Goal: Transaction & Acquisition: Purchase product/service

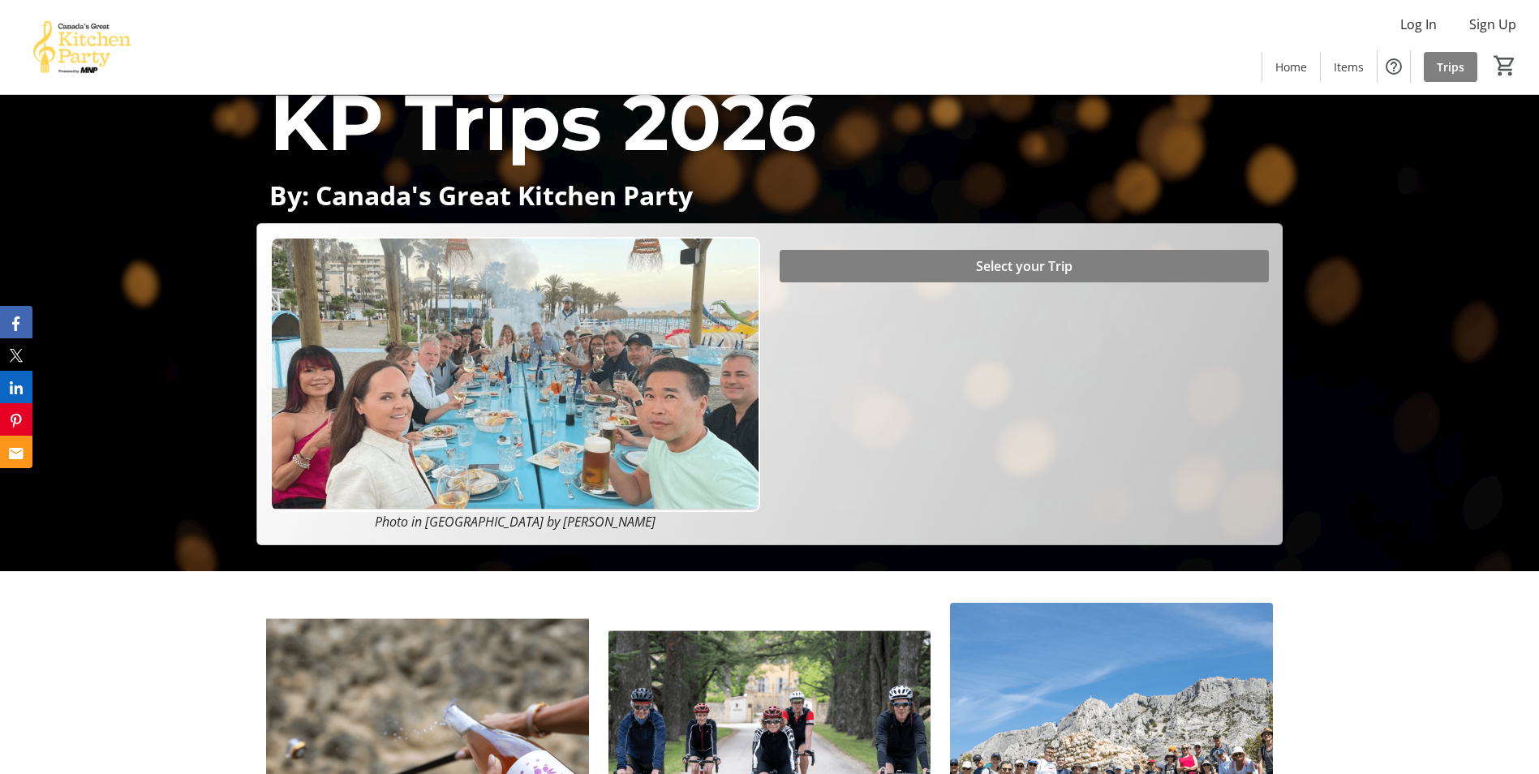
scroll to position [198, 0]
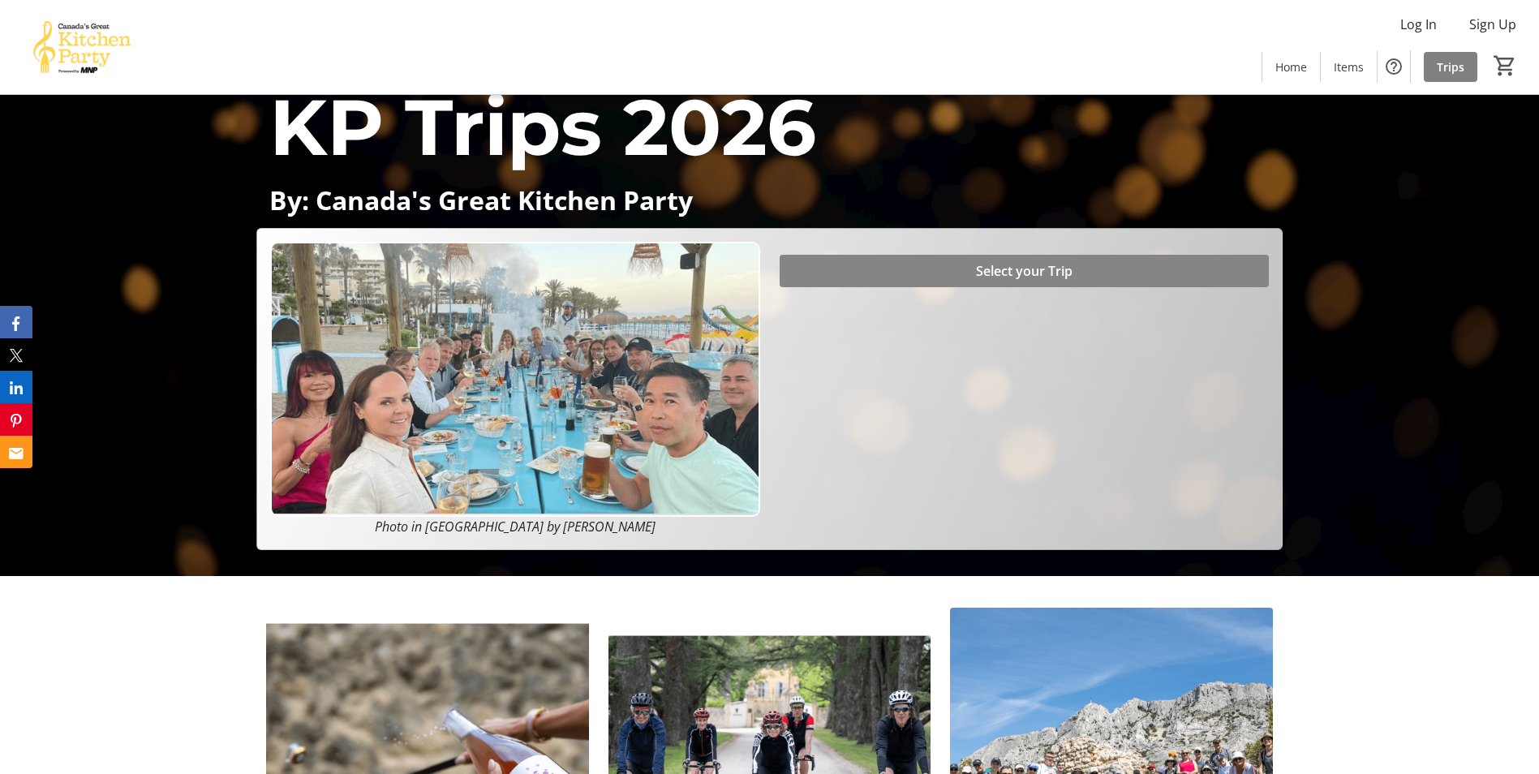
click at [888, 267] on span at bounding box center [1024, 271] width 489 height 39
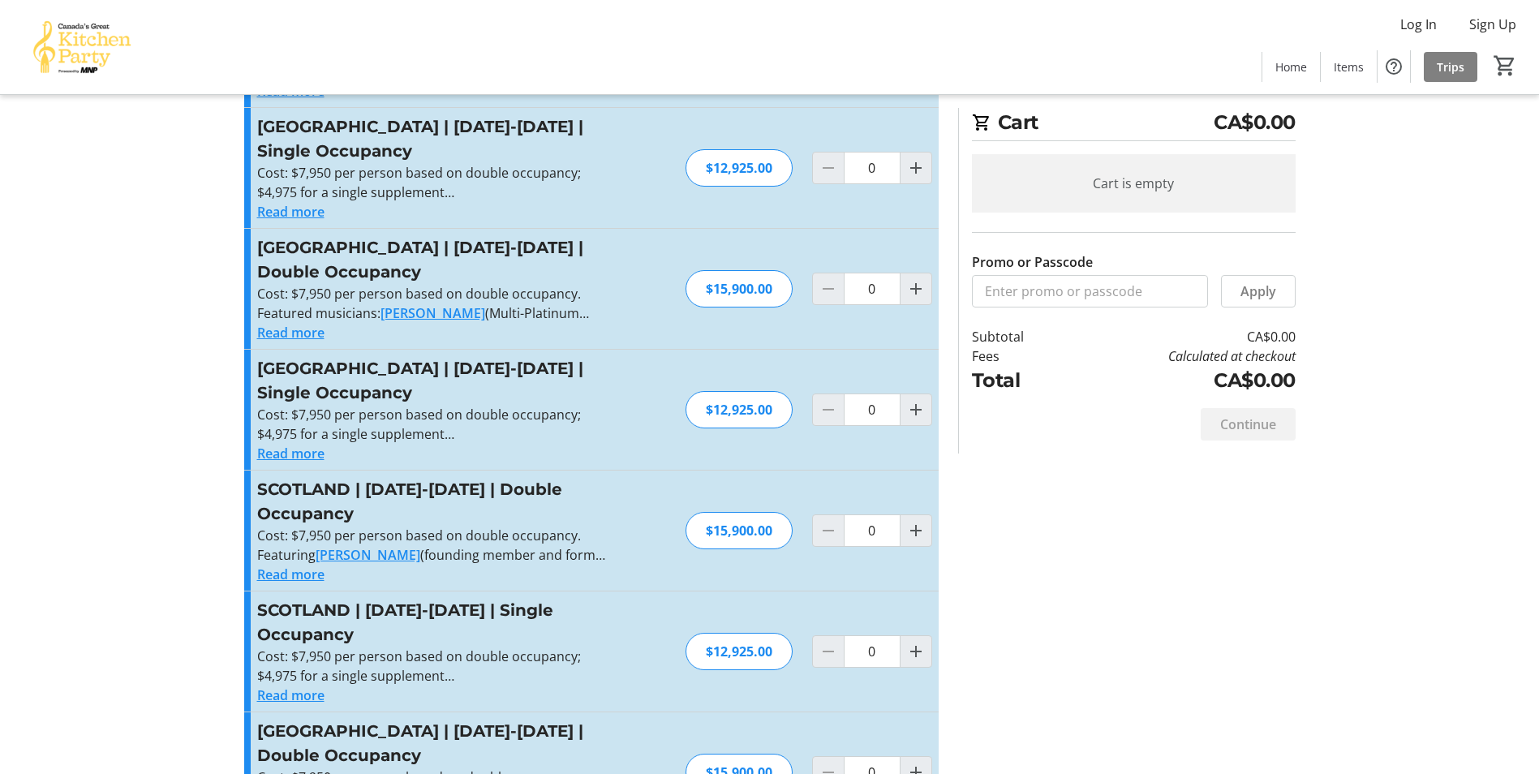
scroll to position [162, 0]
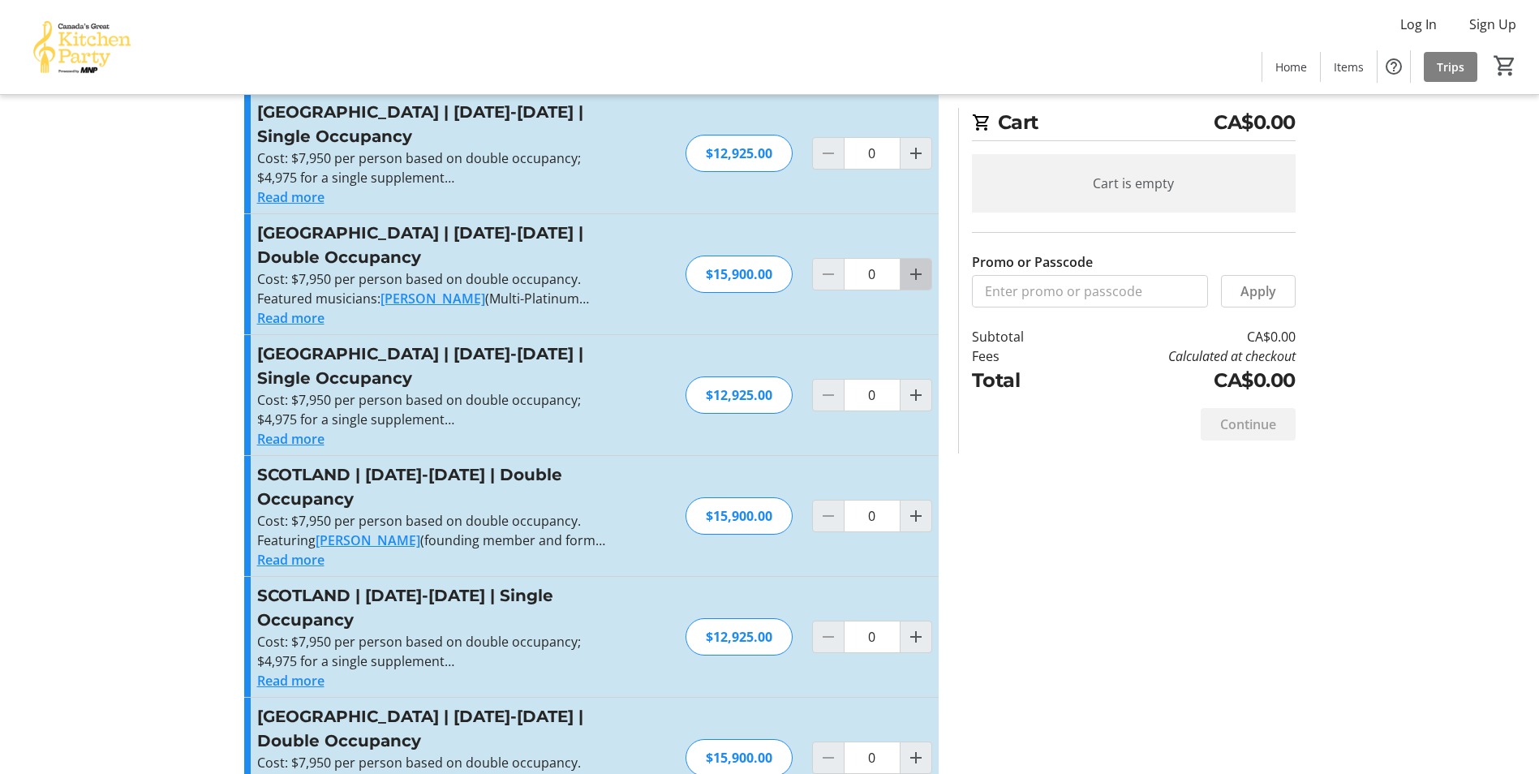
click at [915, 278] on mat-icon "Increment by one" at bounding box center [915, 274] width 19 height 19
type input "1"
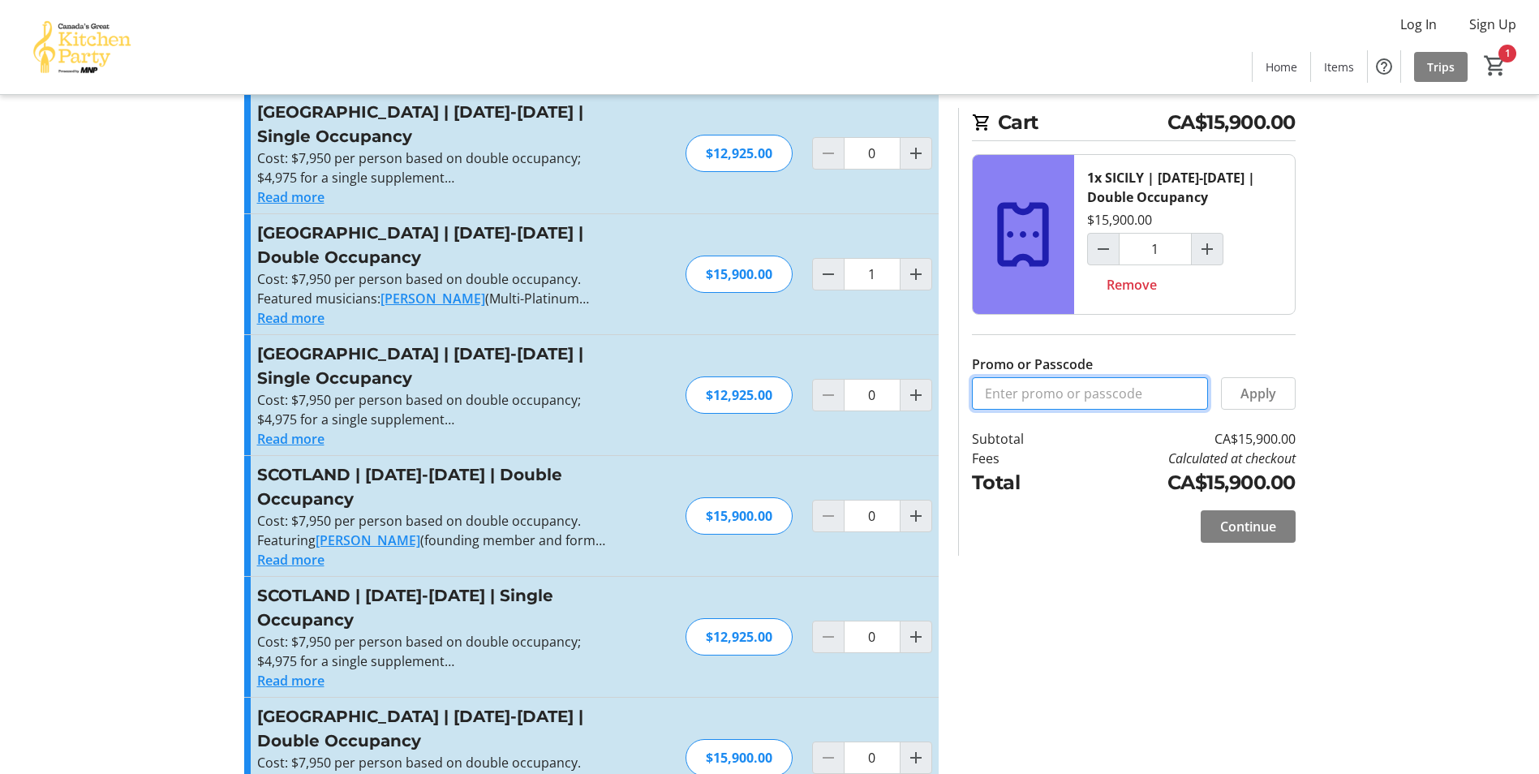
click at [1037, 393] on input "Promo or Passcode" at bounding box center [1090, 393] width 236 height 32
type input "balance2026"
click at [1251, 390] on span "Apply" at bounding box center [1259, 393] width 36 height 19
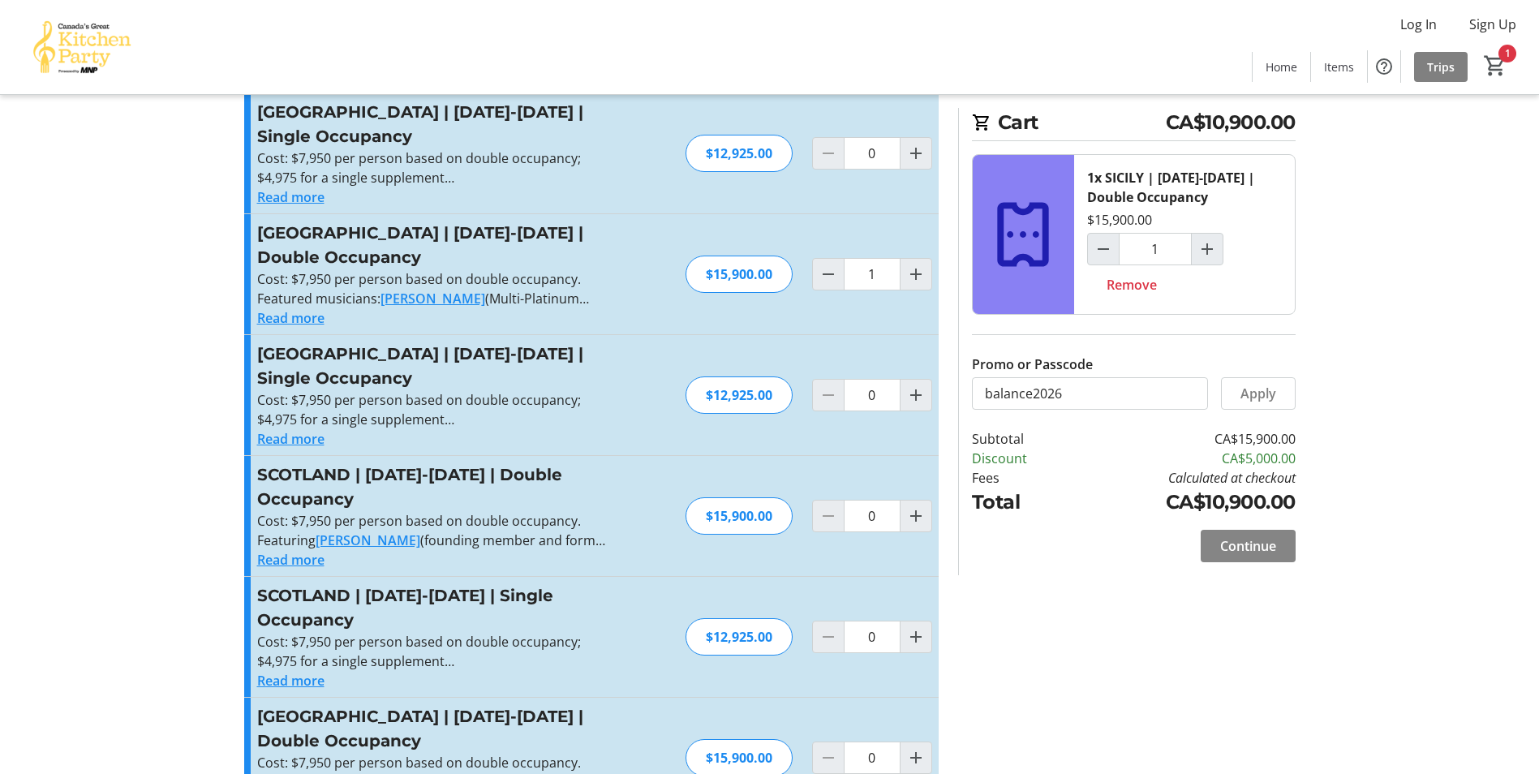
click at [1244, 570] on div "Continue" at bounding box center [1134, 546] width 324 height 58
click at [1229, 540] on span "Continue" at bounding box center [1248, 545] width 56 height 19
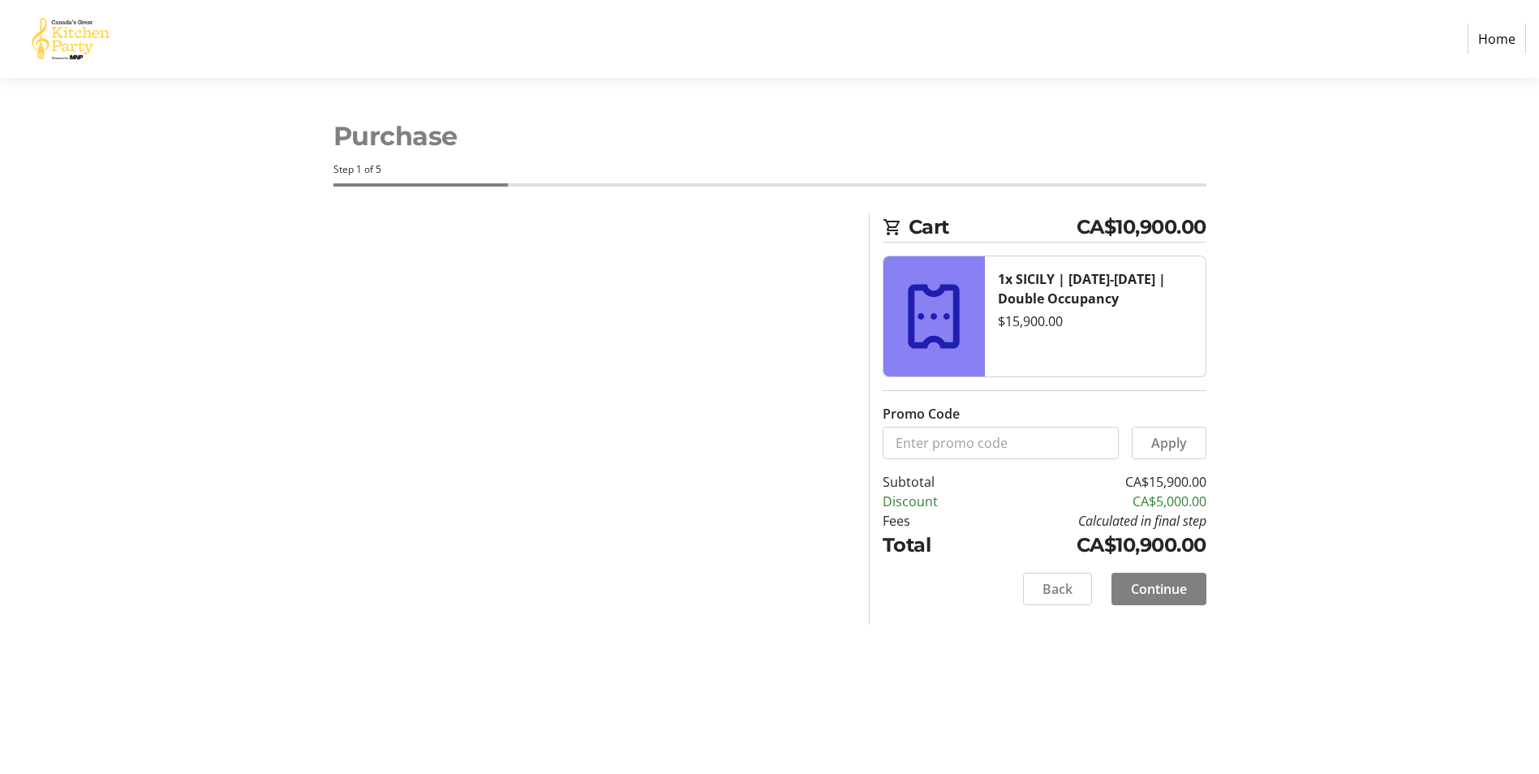
select select "CA"
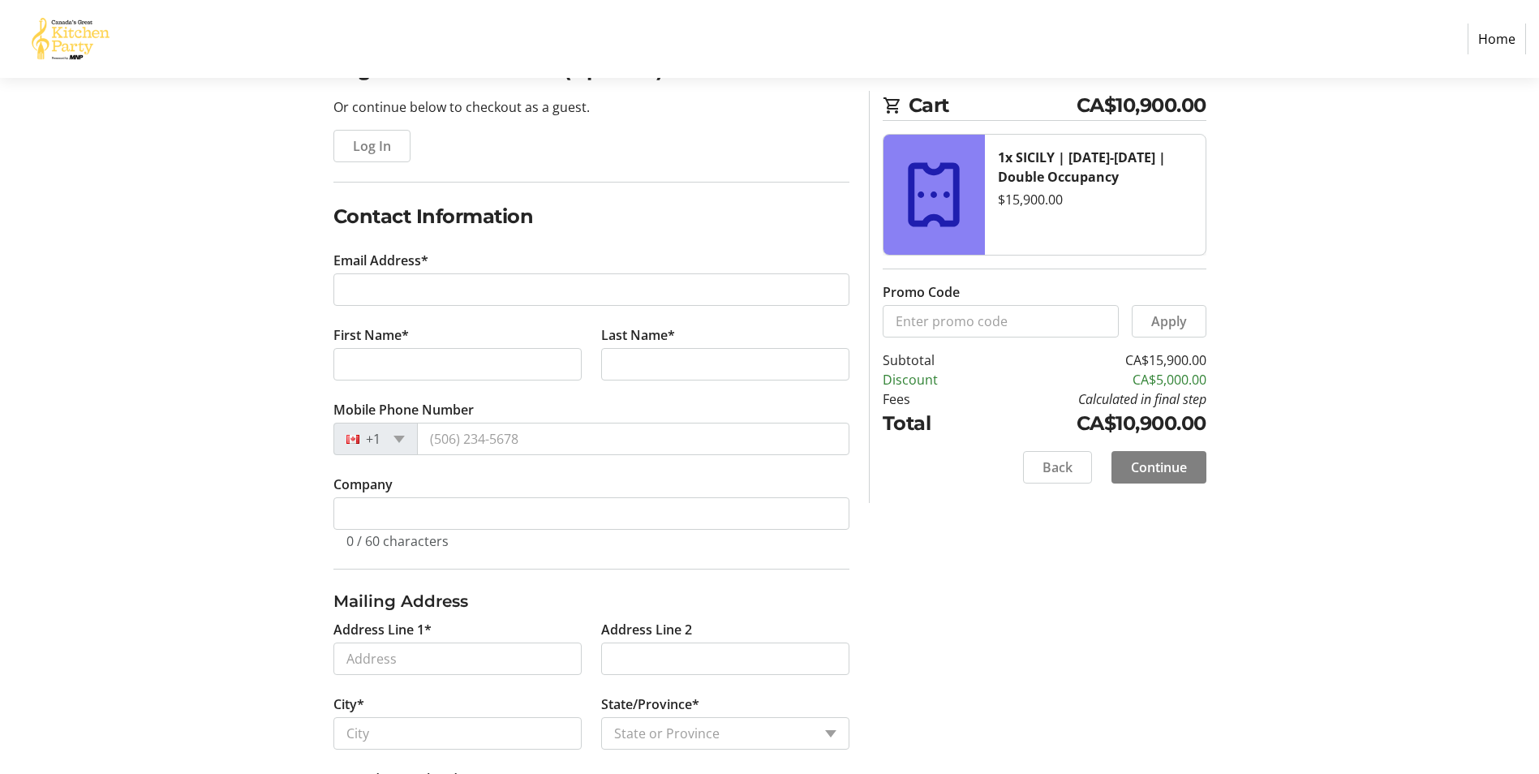
scroll to position [162, 0]
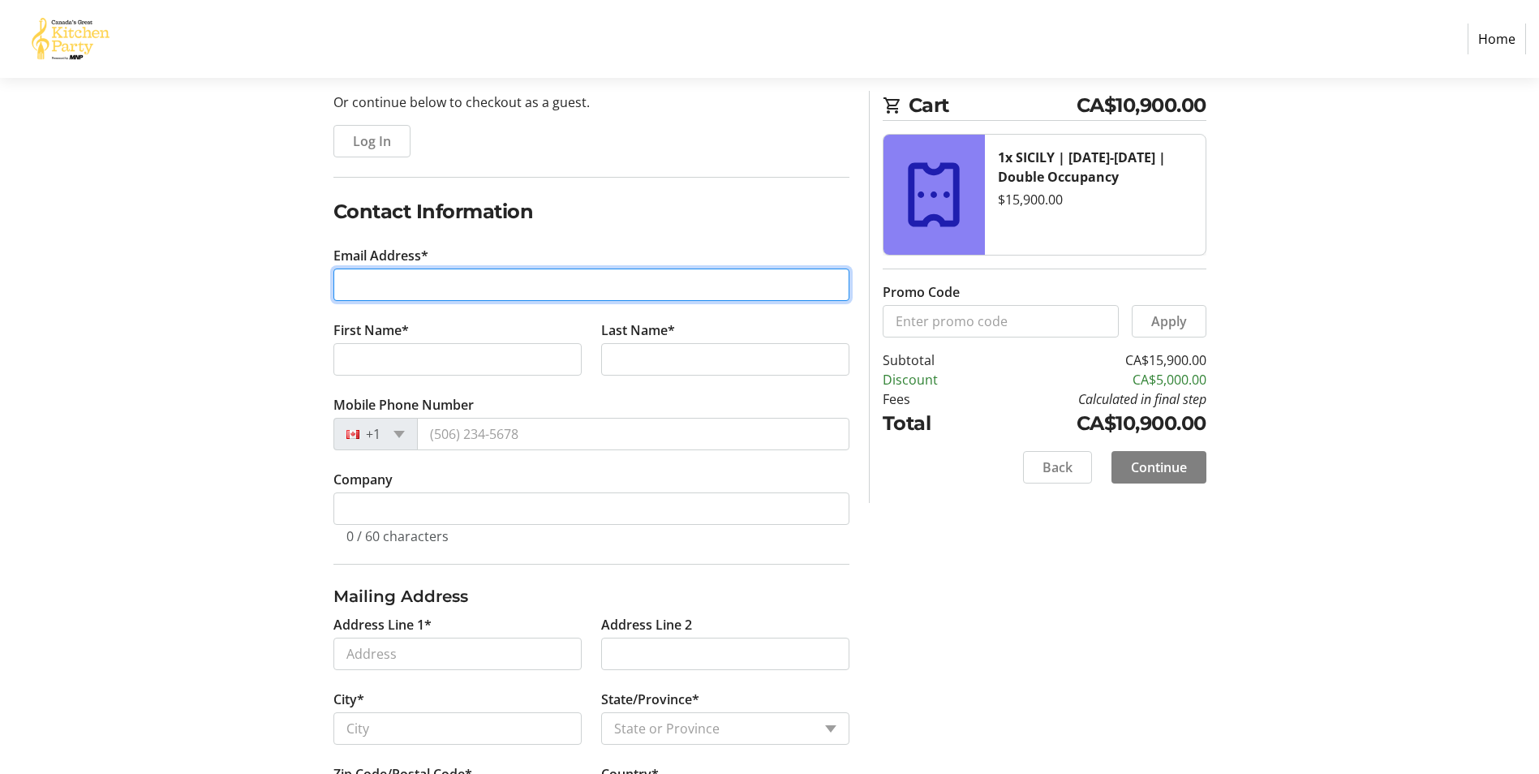
click at [486, 293] on input "Email Address*" at bounding box center [592, 285] width 516 height 32
type input "[EMAIL_ADDRESS][DOMAIN_NAME]"
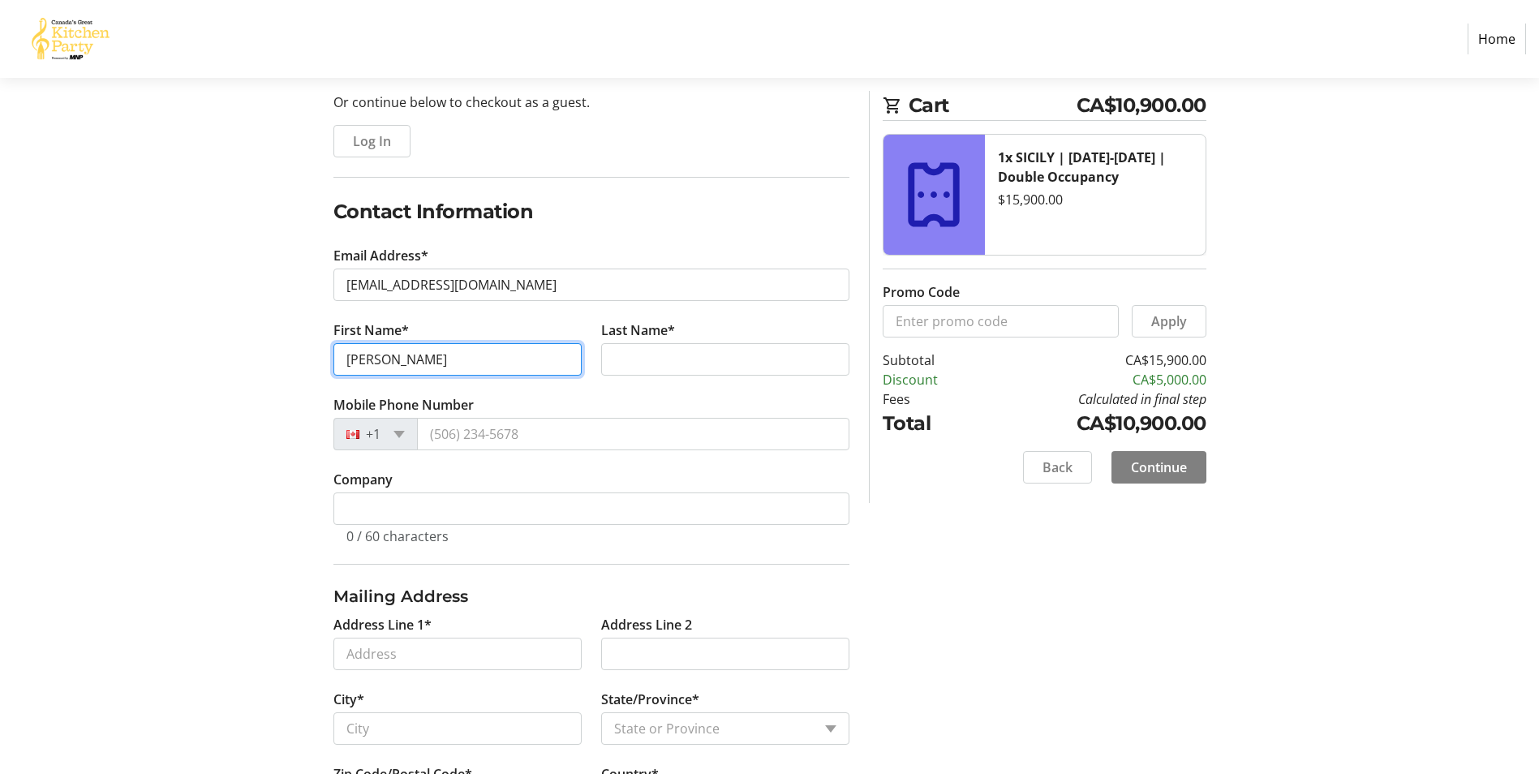
type input "[PERSON_NAME]"
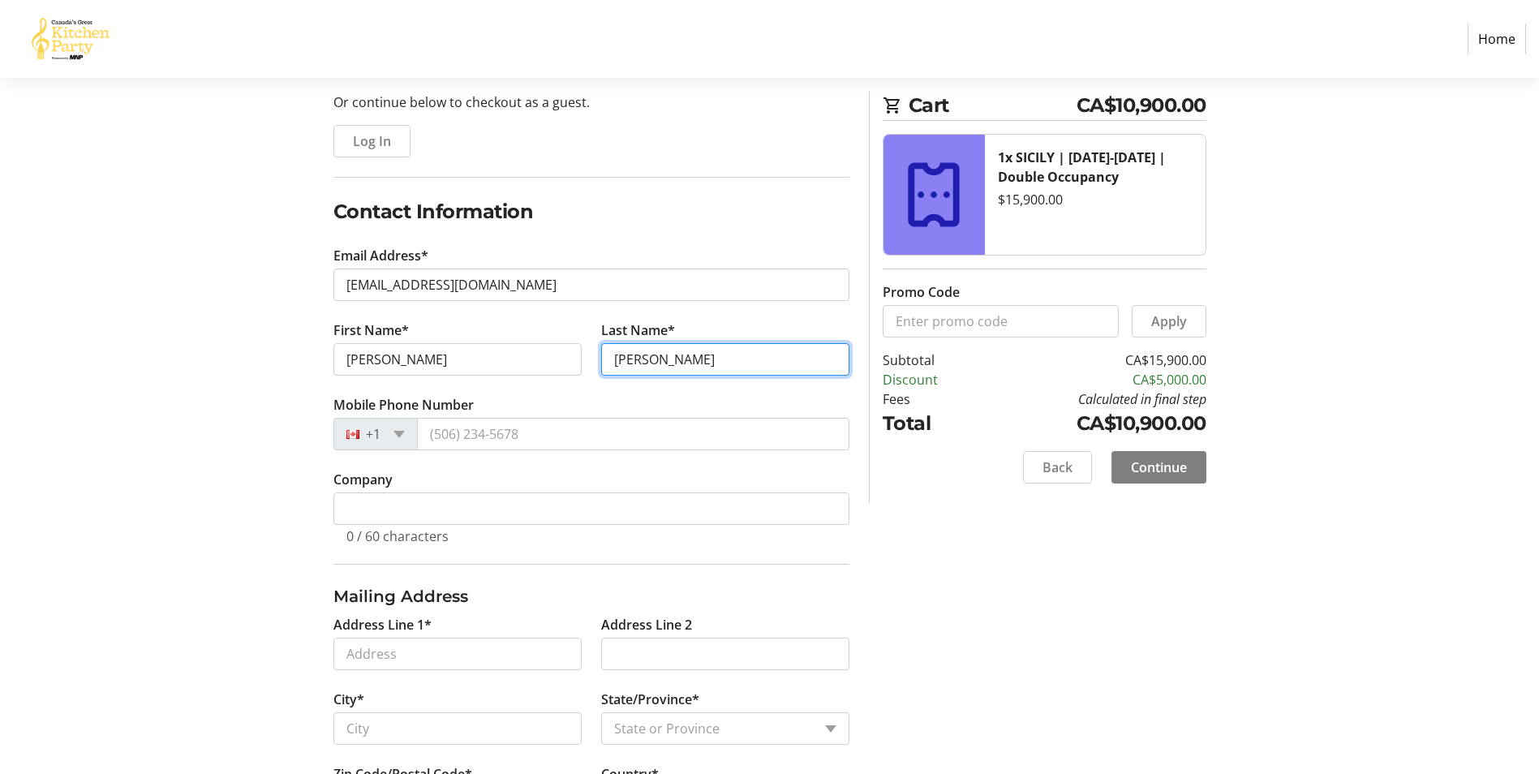
type input "[PERSON_NAME]"
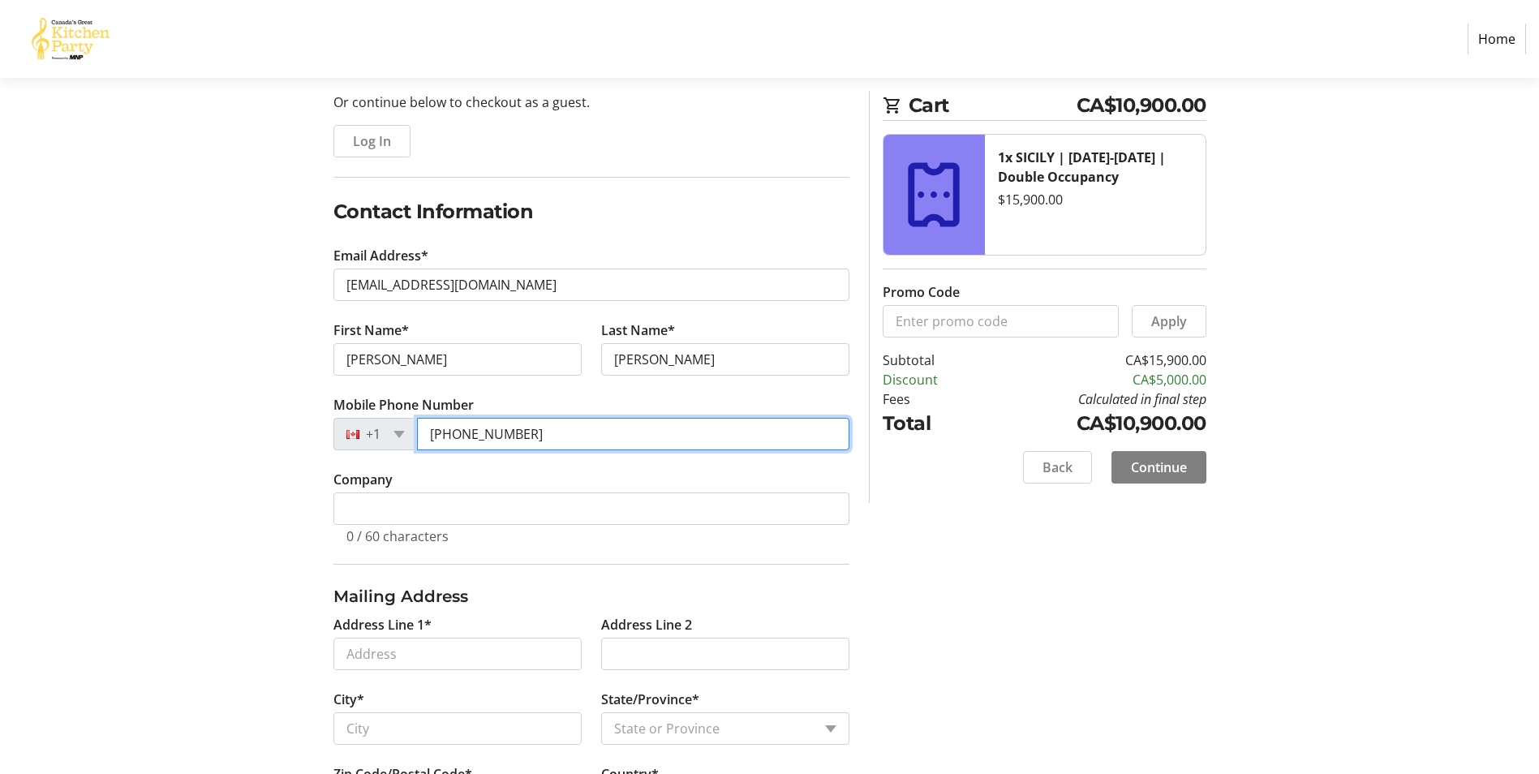
type input "[PHONE_NUMBER]"
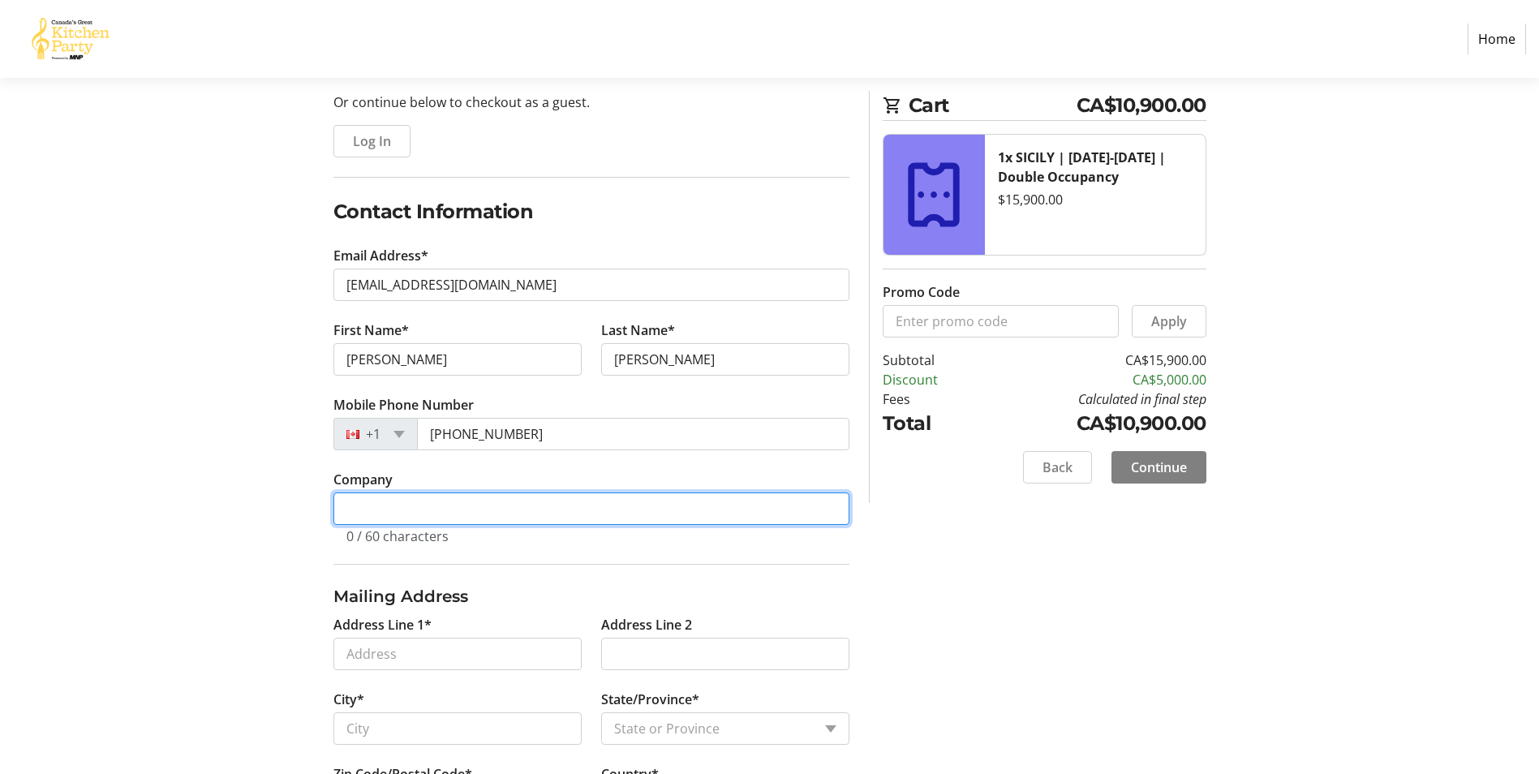
click at [428, 501] on input "Company" at bounding box center [592, 509] width 516 height 32
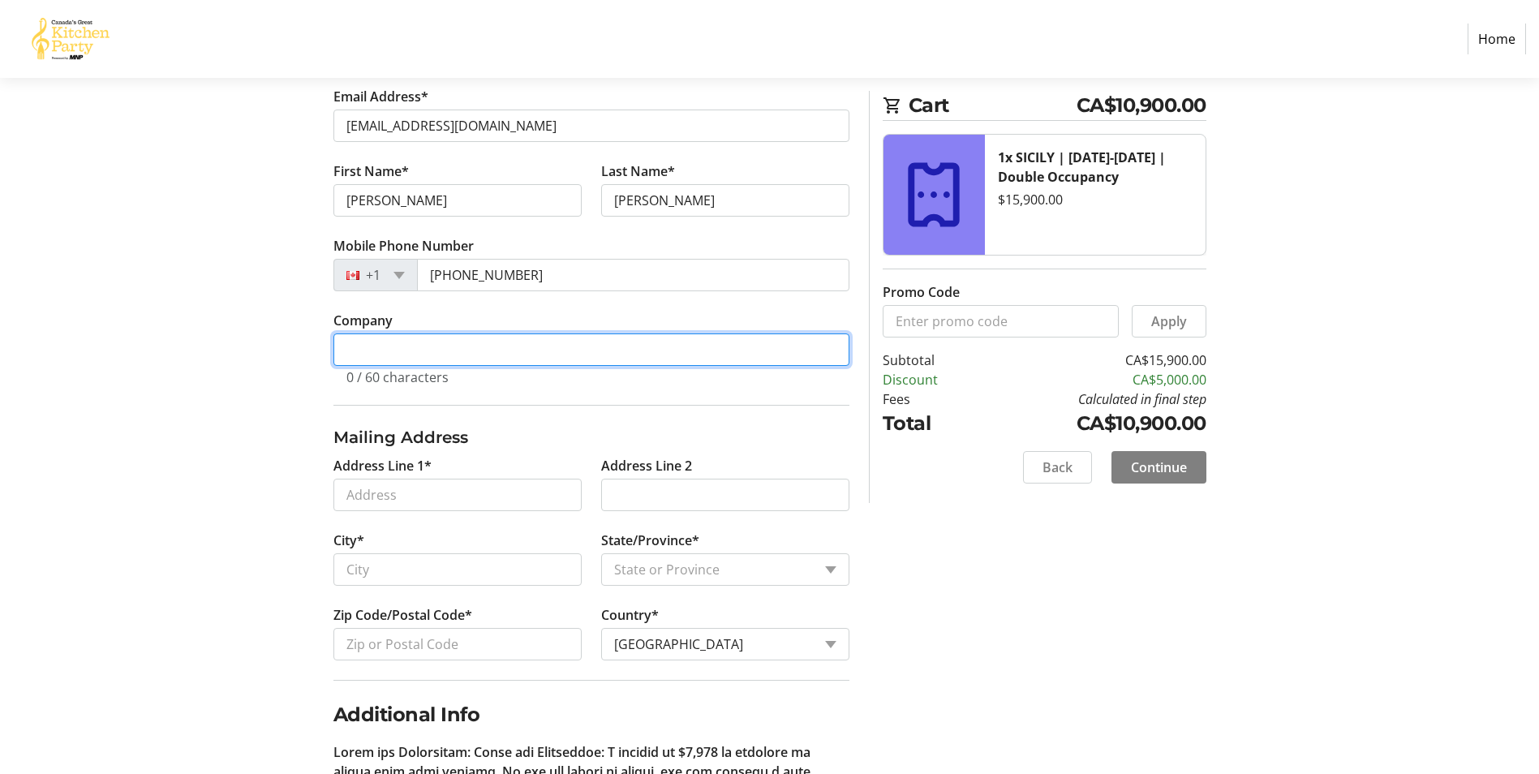
scroll to position [325, 0]
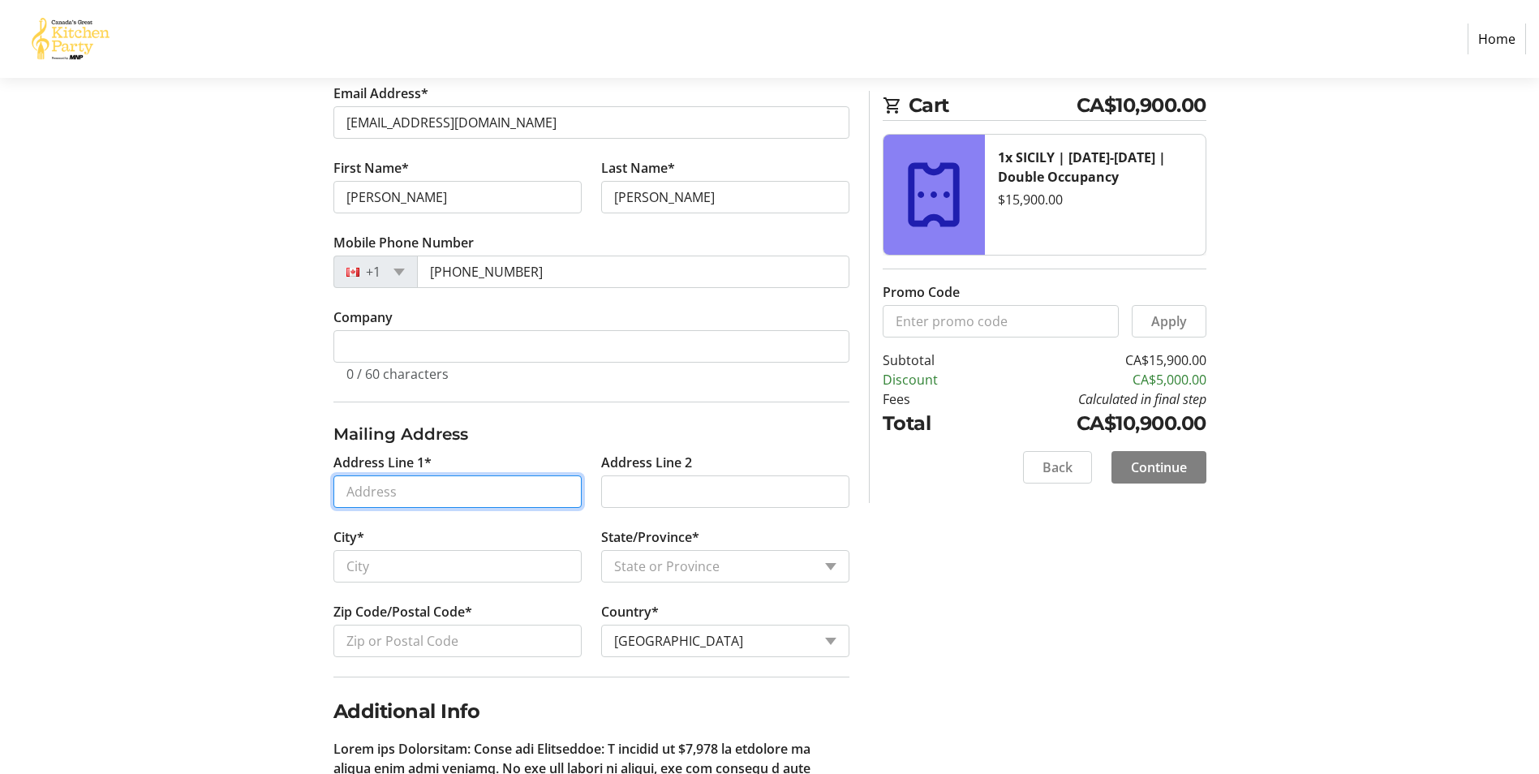
click at [431, 493] on input "Address Line 1*" at bounding box center [458, 492] width 248 height 32
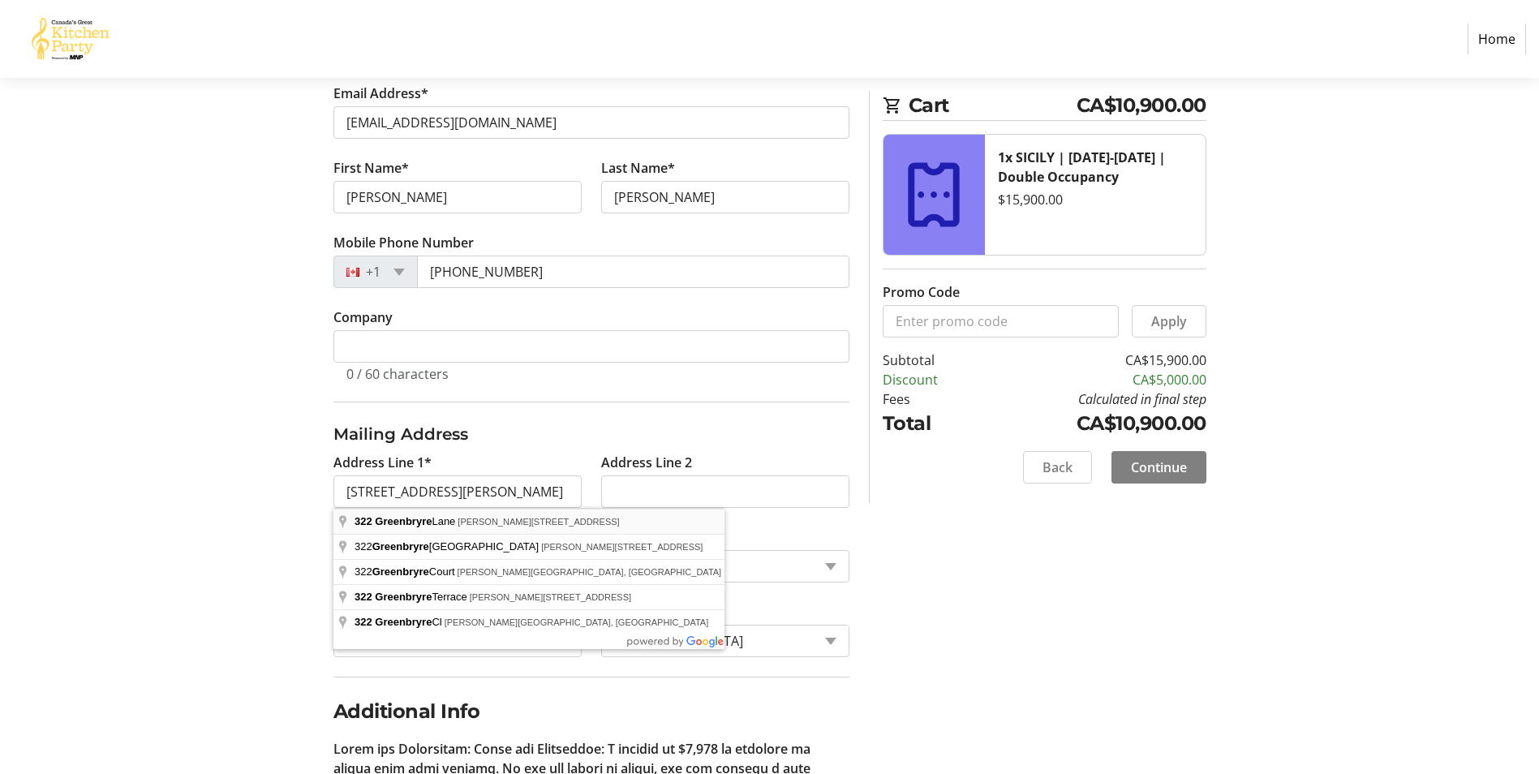
type input "[STREET_ADDRESS]"
select select "SK"
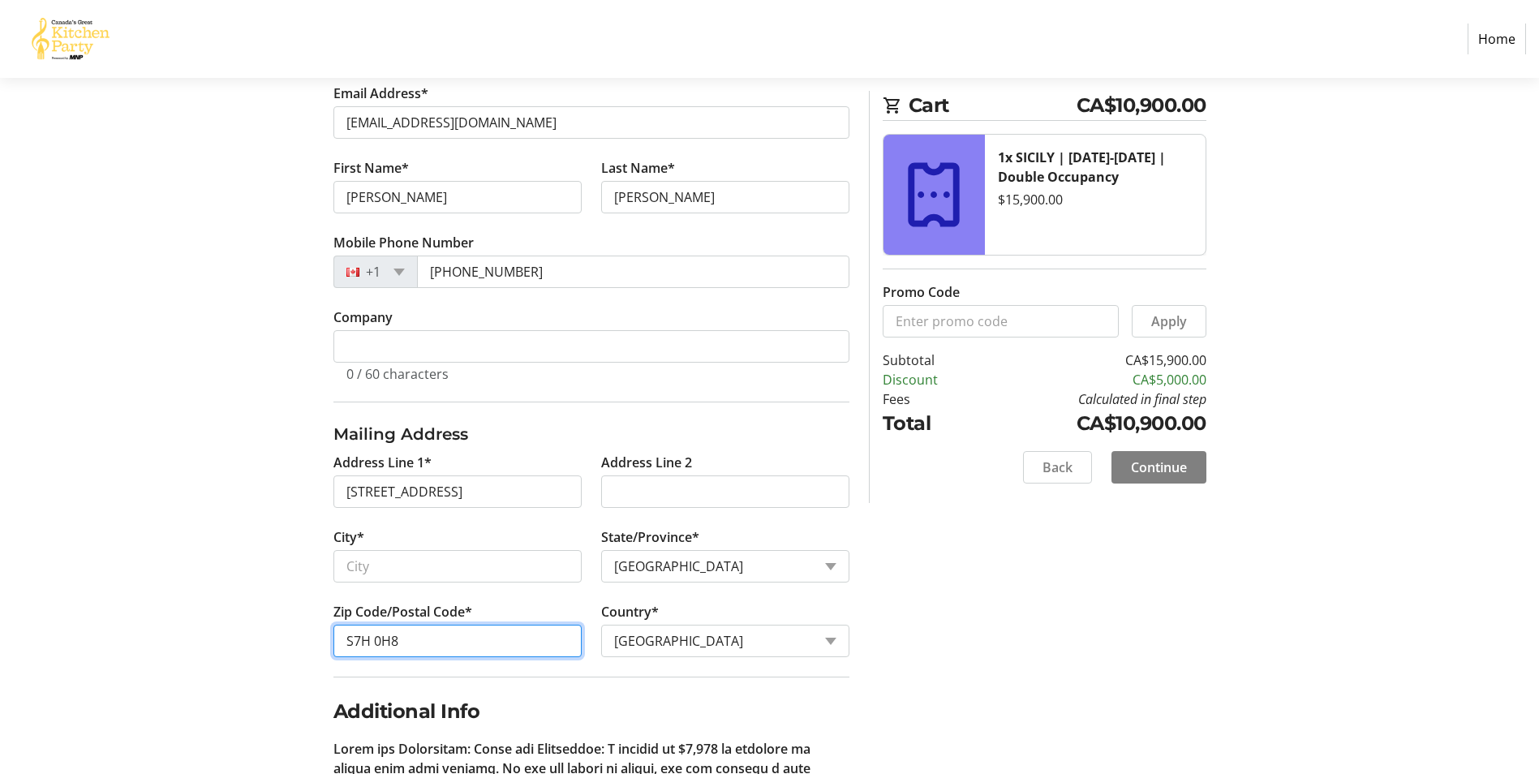
click at [369, 639] on input "S7H 0H8" at bounding box center [458, 641] width 248 height 32
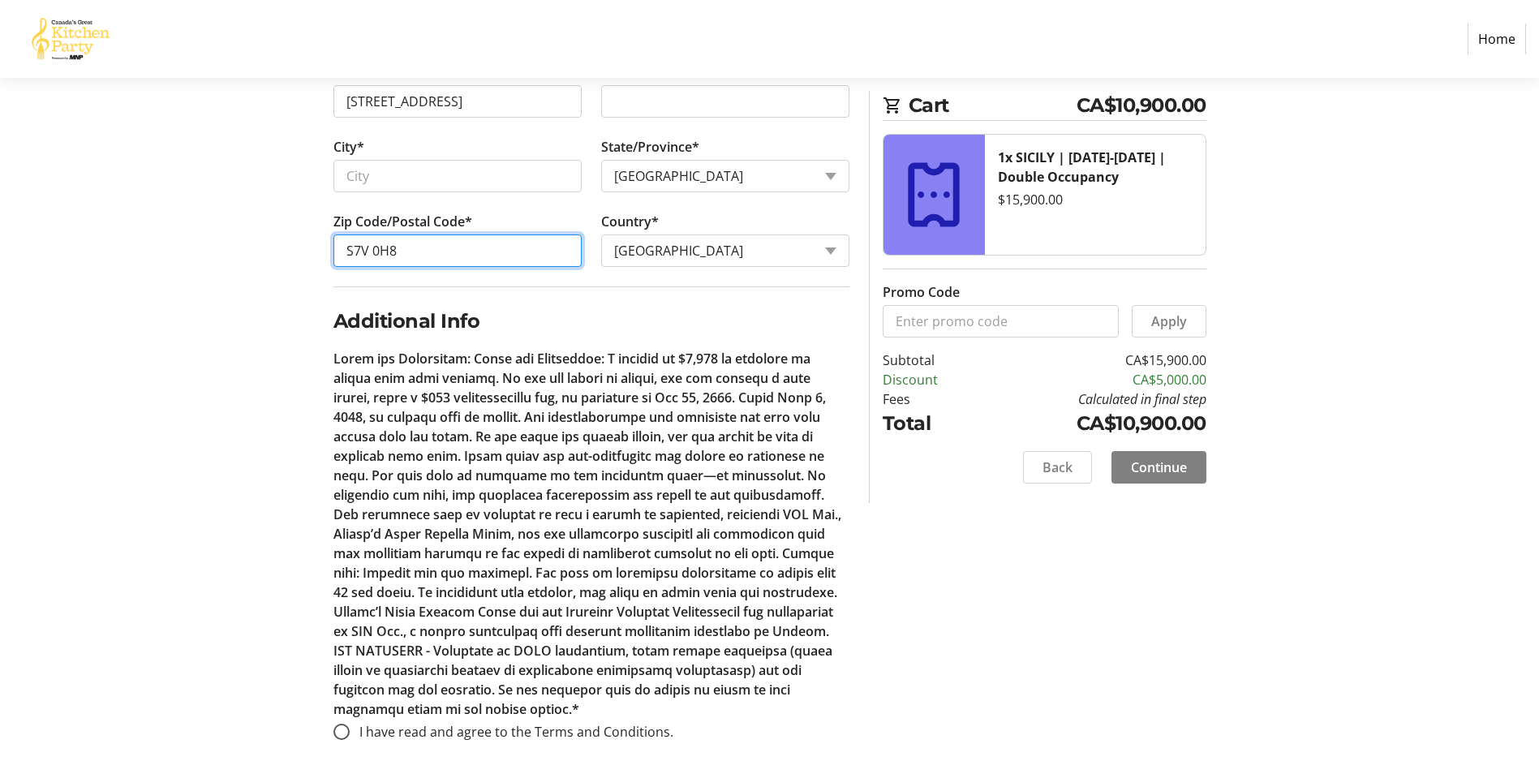
scroll to position [721, 0]
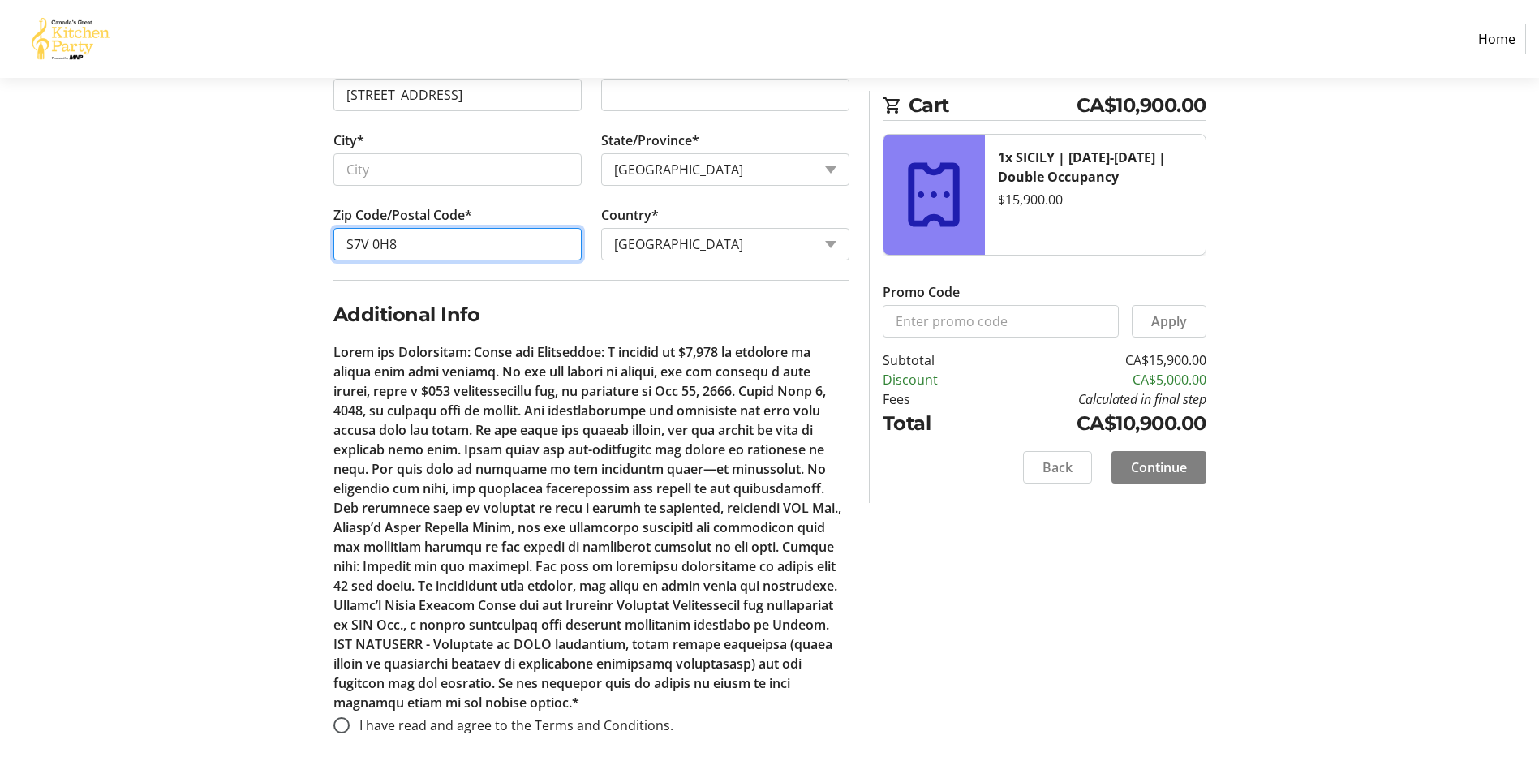
type input "S7V 0H8"
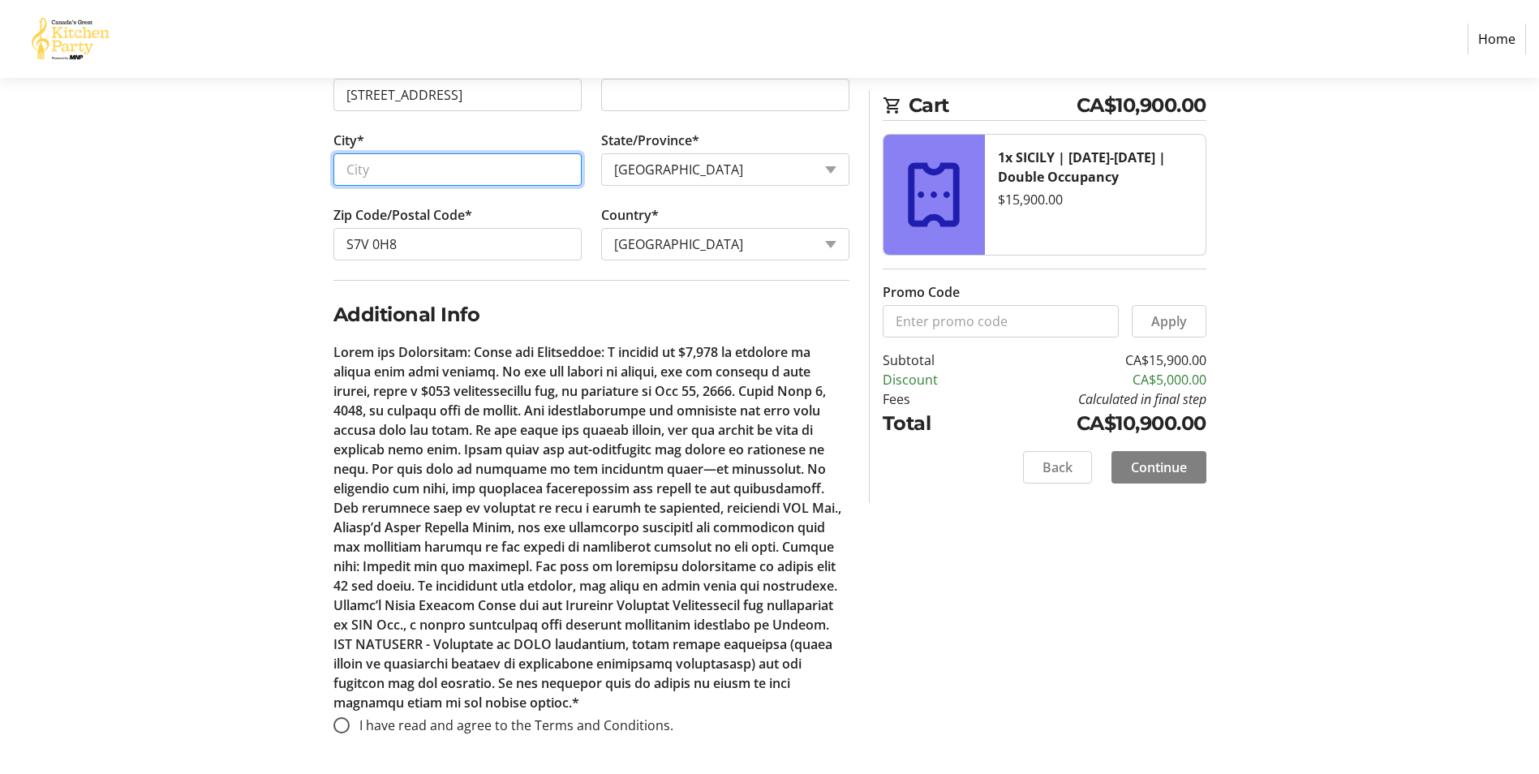
click at [381, 159] on input "City*" at bounding box center [458, 169] width 248 height 32
type input "[PERSON_NAME][GEOGRAPHIC_DATA]"
click at [347, 726] on input "I have read and agree to the Terms and Conditions." at bounding box center [342, 725] width 16 height 16
radio input "true"
click at [1184, 473] on span "Continue" at bounding box center [1159, 467] width 56 height 19
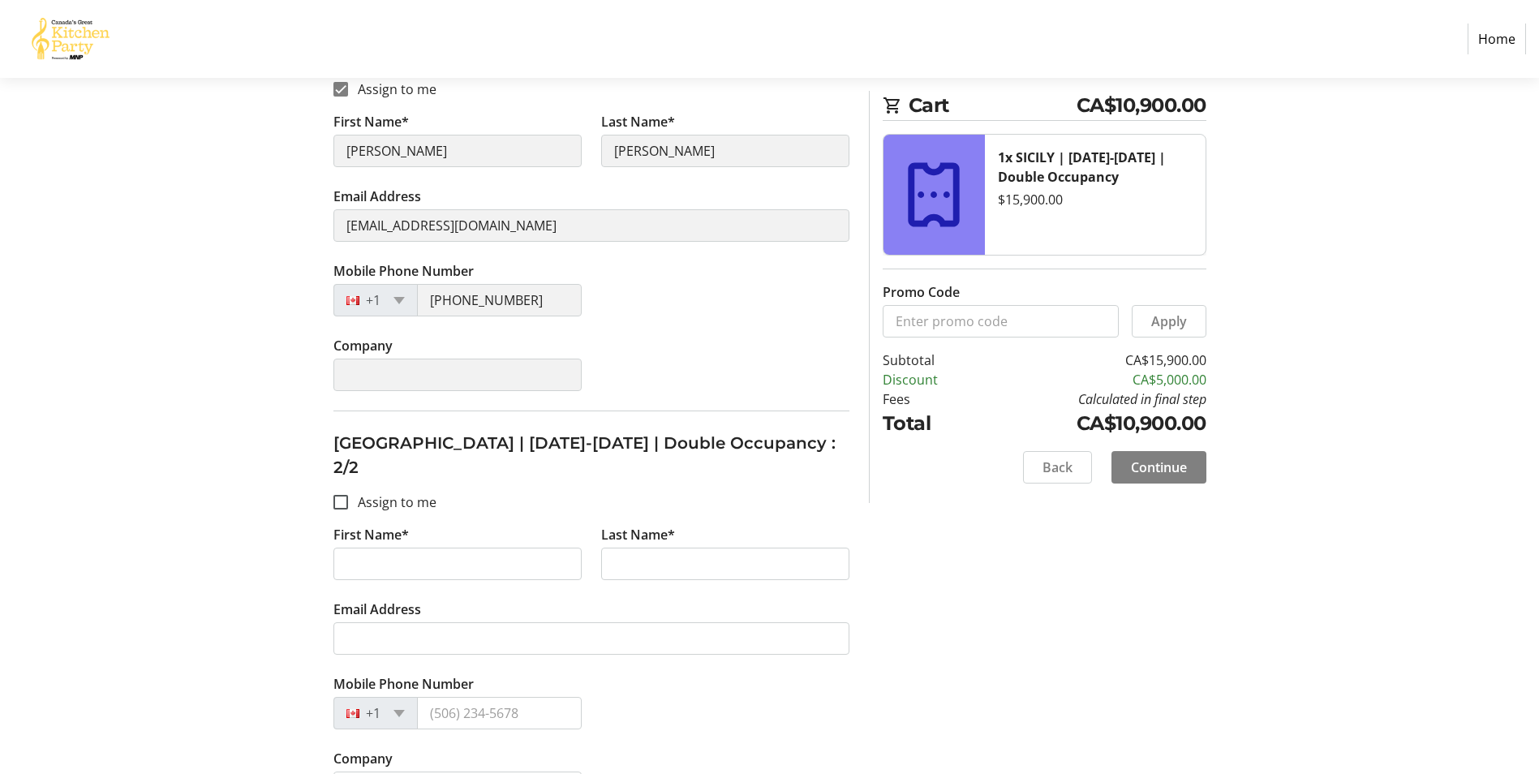
scroll to position [362, 0]
click at [489, 547] on input "First Name*" at bounding box center [458, 563] width 248 height 32
type input "[PERSON_NAME]"
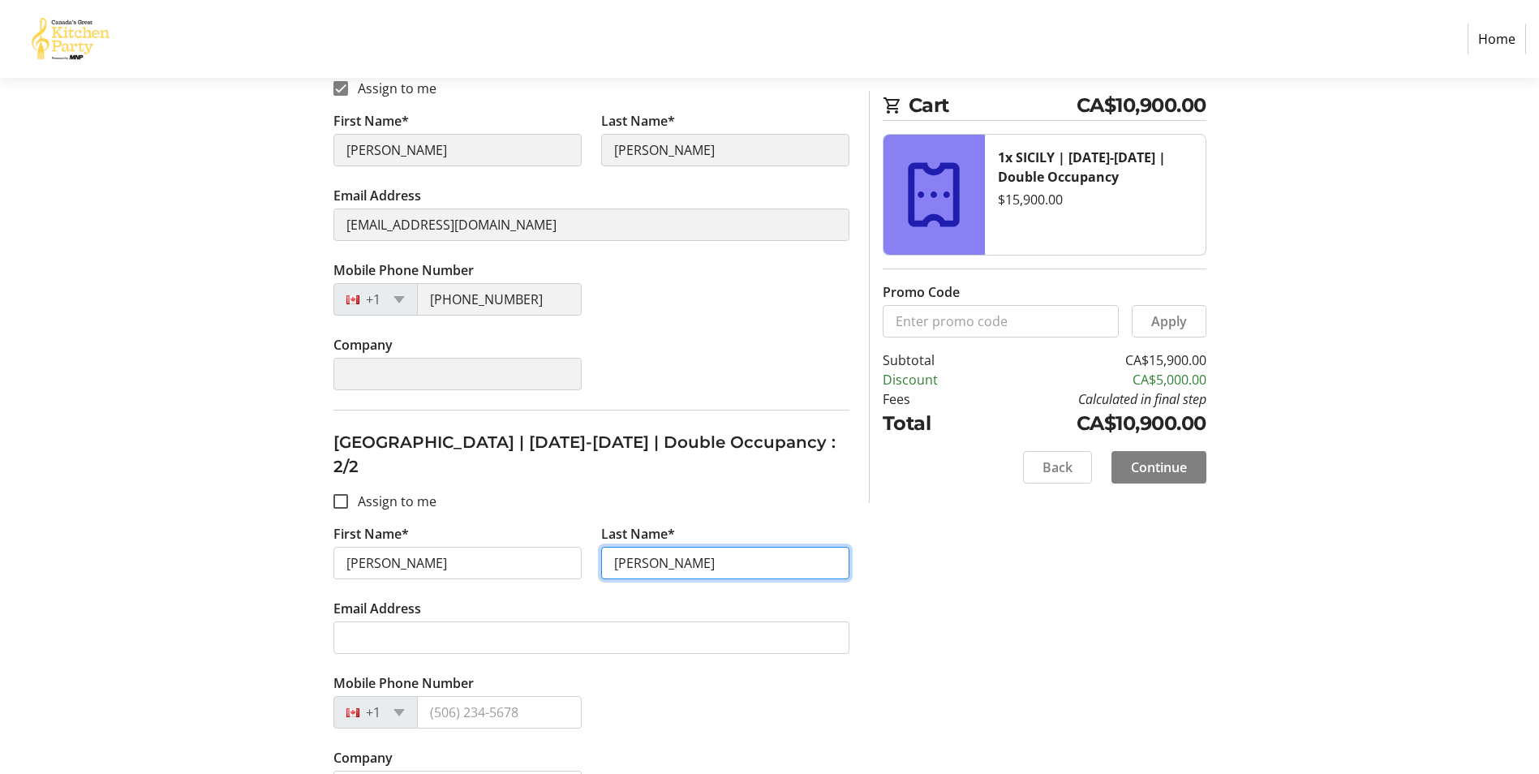
type input "[PERSON_NAME]"
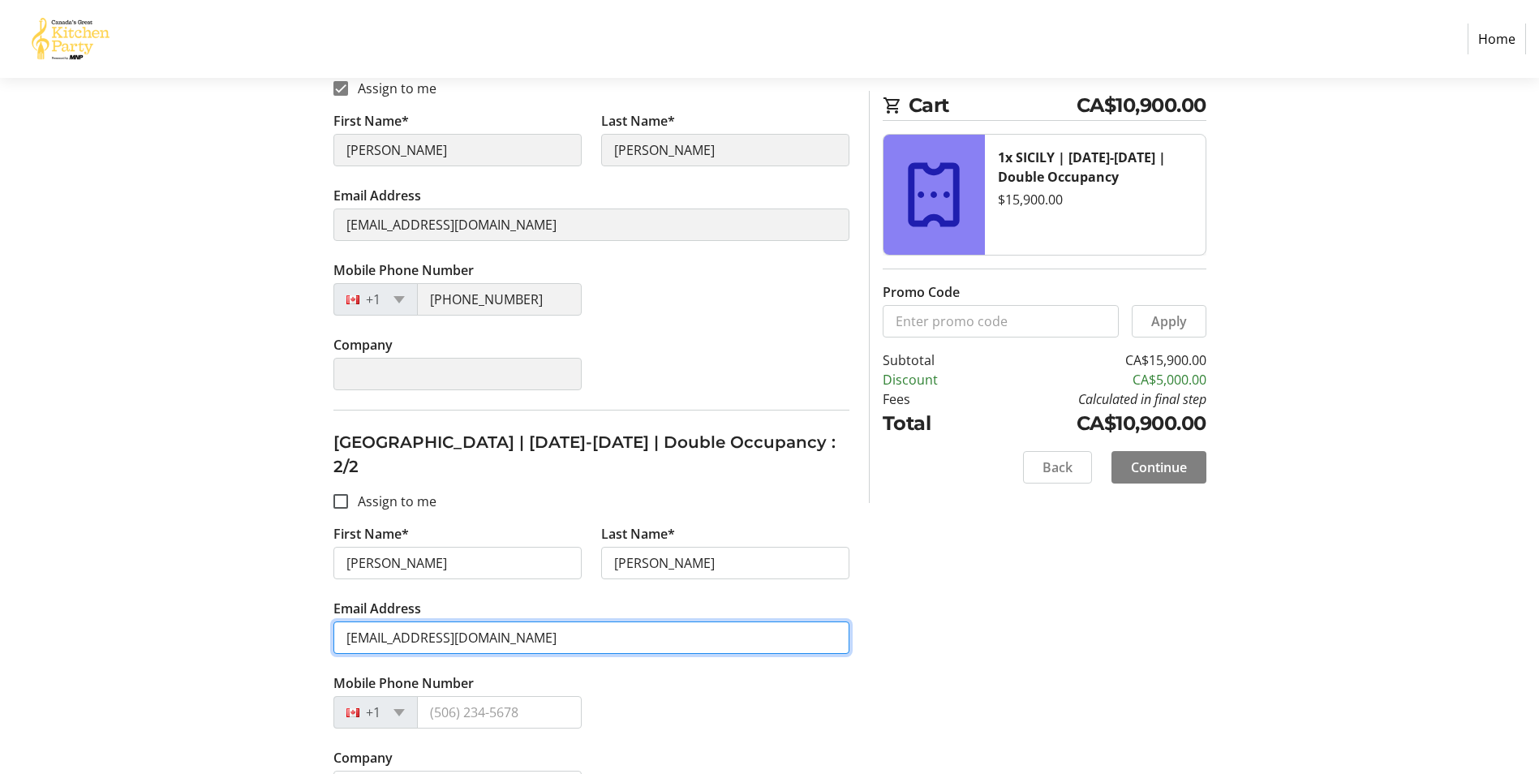
type input "[EMAIL_ADDRESS][DOMAIN_NAME]"
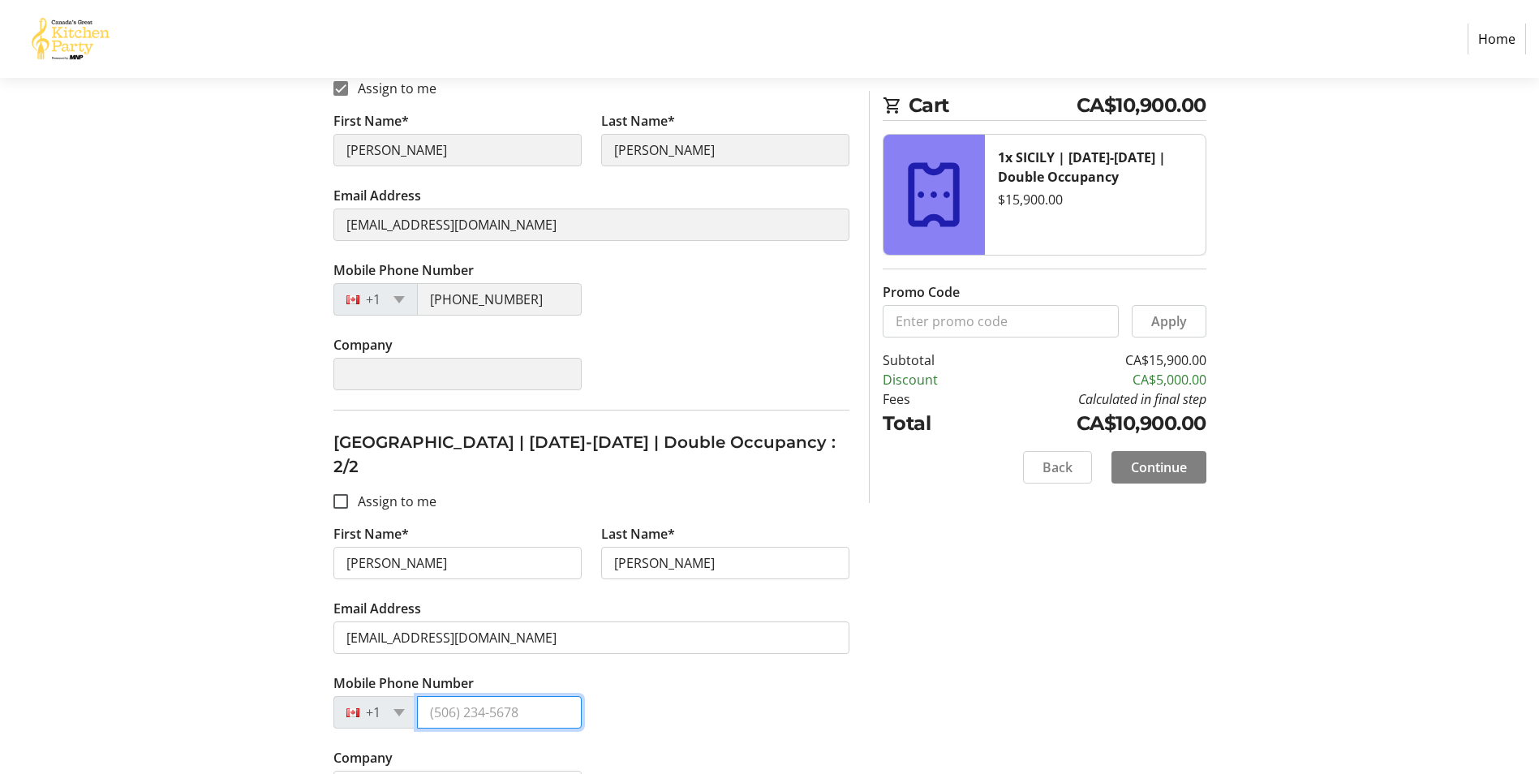
click at [495, 696] on input "Mobile Phone Number" at bounding box center [499, 712] width 165 height 32
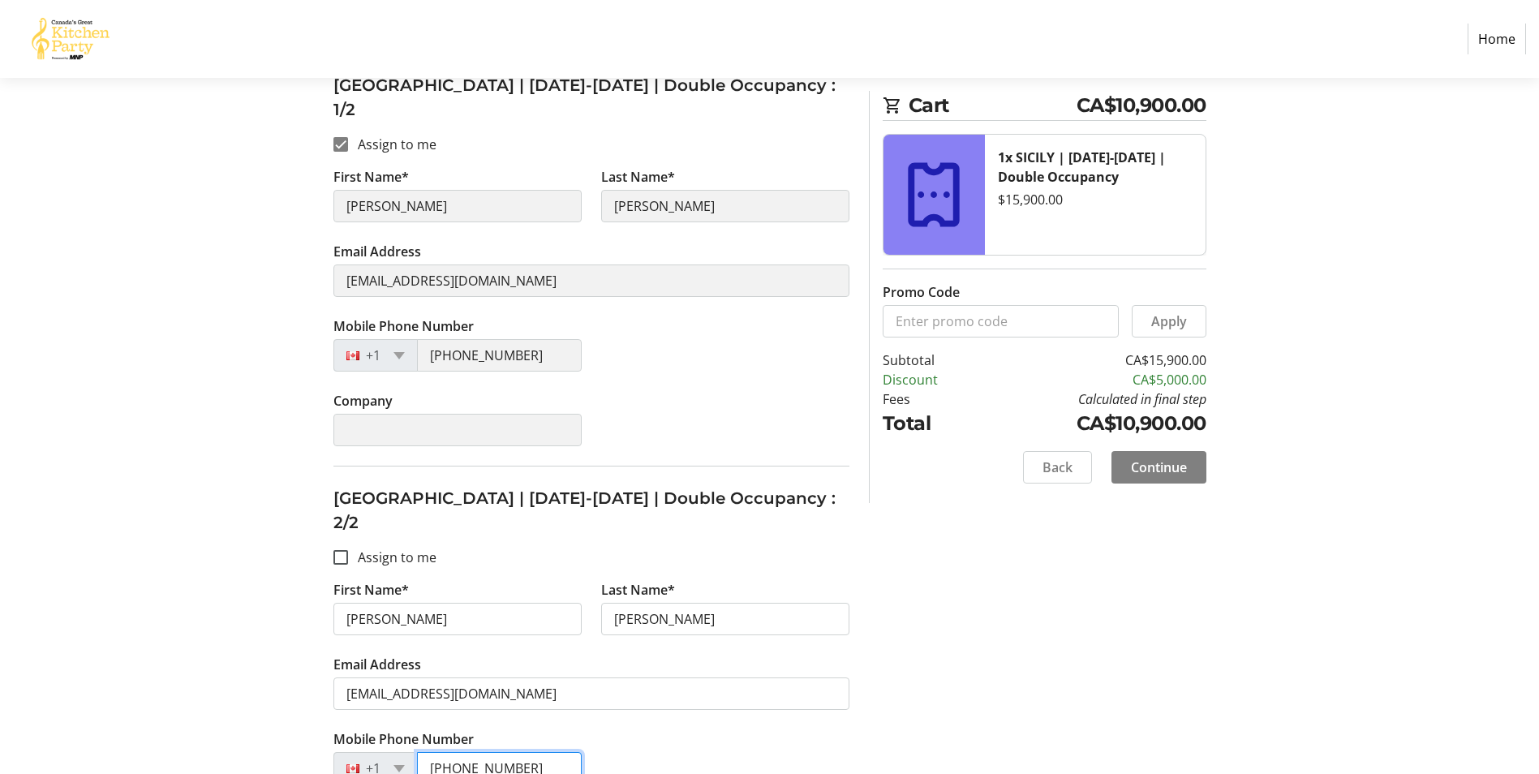
scroll to position [200, 0]
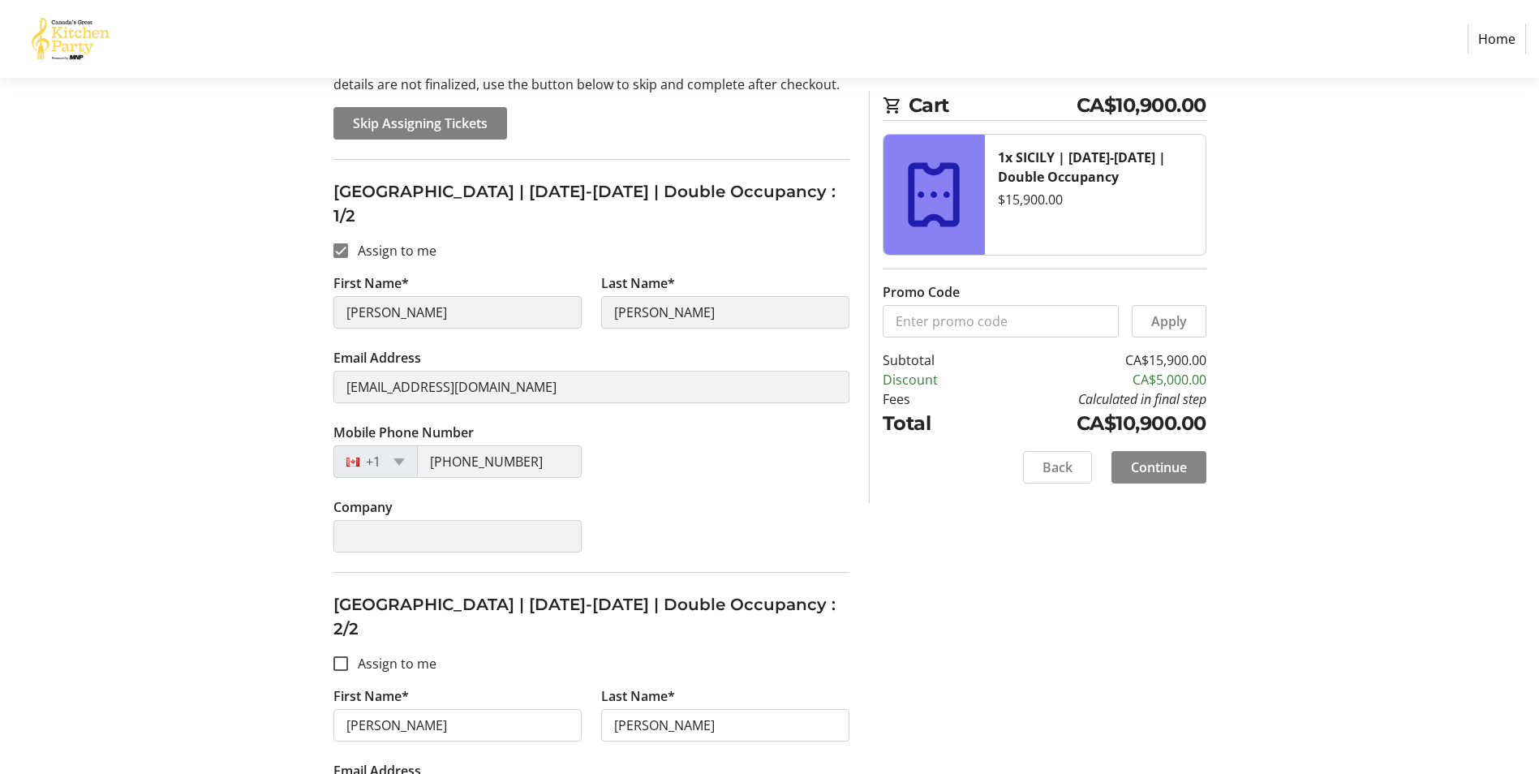
type input "[PHONE_NUMBER]"
click at [1169, 471] on span "Continue" at bounding box center [1159, 467] width 56 height 19
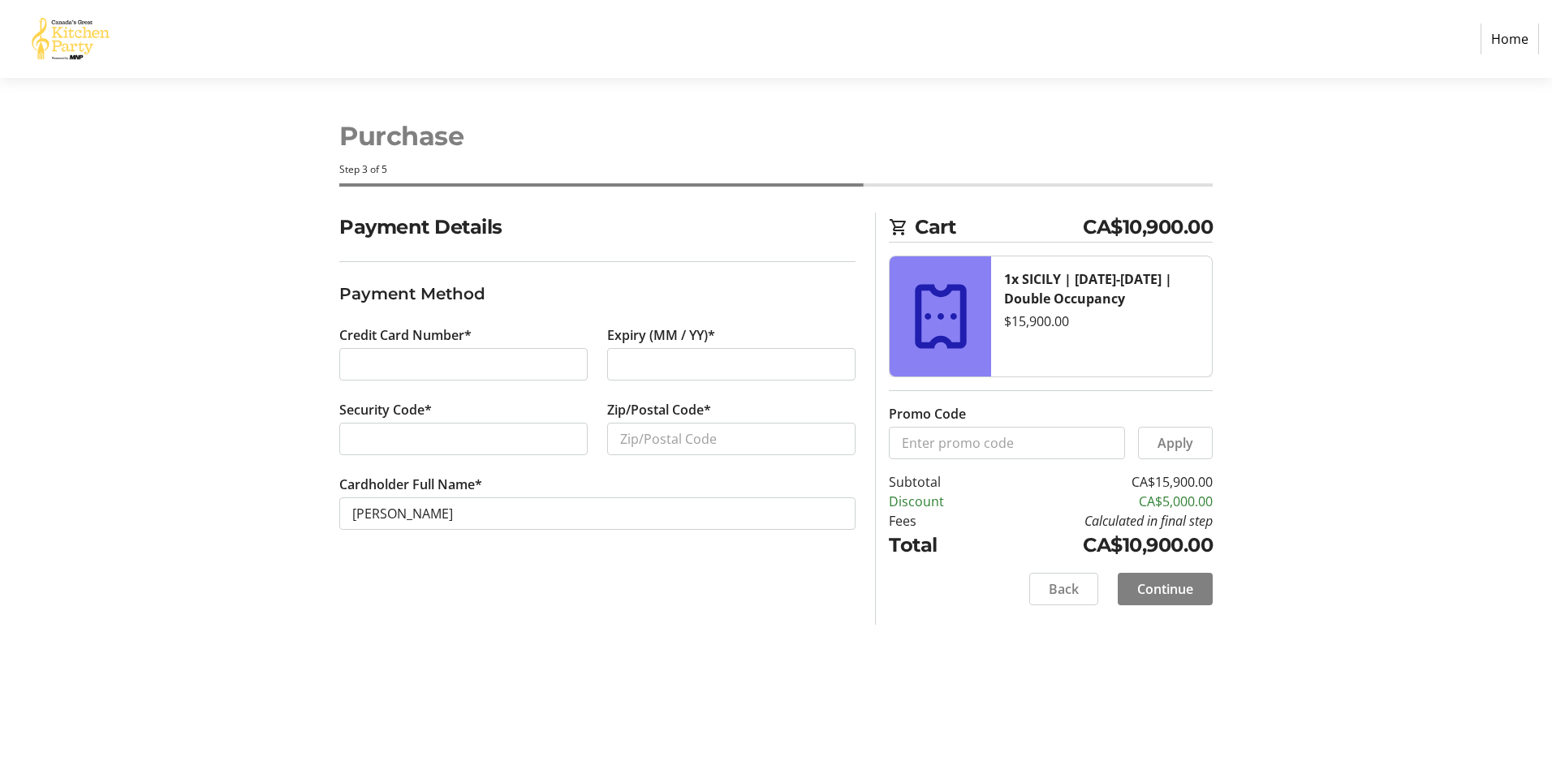
click at [0, 773] on com-1password-button at bounding box center [0, 774] width 0 height 0
click at [717, 442] on input "Zip/Postal Code*" at bounding box center [731, 439] width 248 height 32
type input "s7v0h8"
click at [692, 600] on div "Payment Details Payment Method Credit Card Number* Expiry (MM / YY)* Security C…" at bounding box center [597, 419] width 536 height 412
click at [1177, 581] on span "Continue" at bounding box center [1165, 588] width 56 height 19
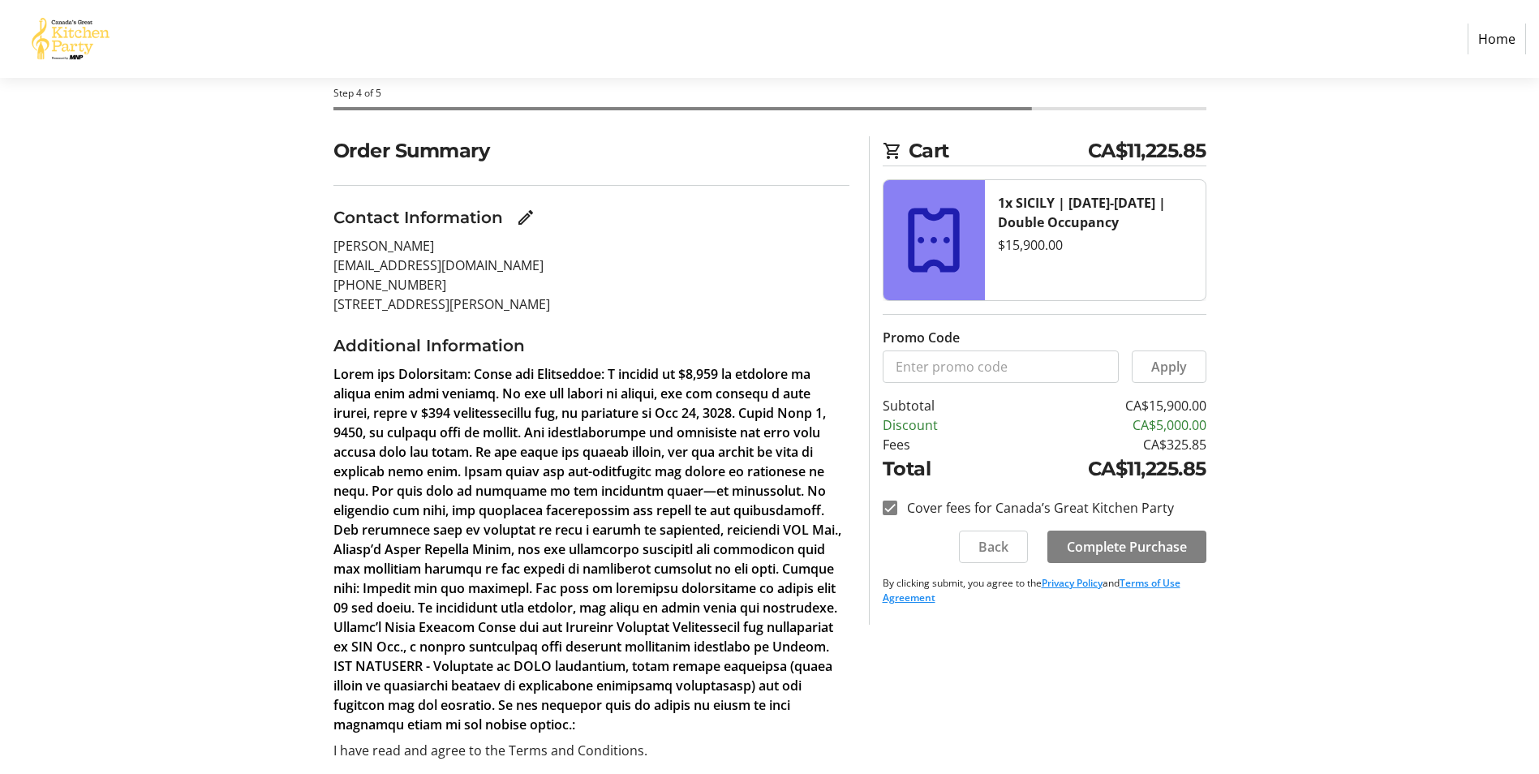
scroll to position [75, 0]
click at [889, 513] on input "Cover fees for Canada’s Great Kitchen Party" at bounding box center [890, 509] width 15 height 15
checkbox input "false"
click at [1088, 554] on span "Complete Purchase" at bounding box center [1127, 548] width 120 height 19
